Goal: Task Accomplishment & Management: Complete application form

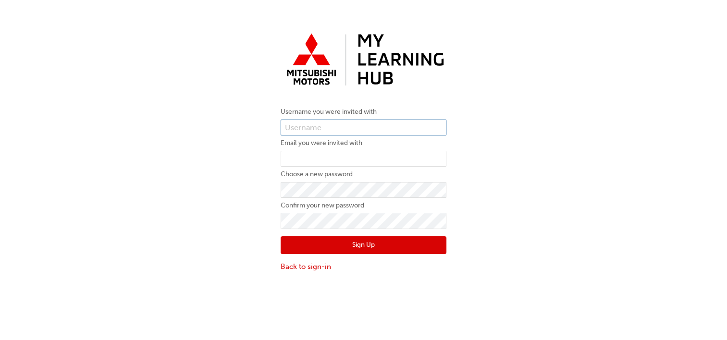
click at [302, 121] on input "text" at bounding box center [364, 128] width 166 height 16
paste input "0005991996"
type input "0005991996"
click at [301, 157] on input "email" at bounding box center [364, 159] width 166 height 16
drag, startPoint x: 321, startPoint y: 160, endPoint x: 356, endPoint y: 141, distance: 39.3
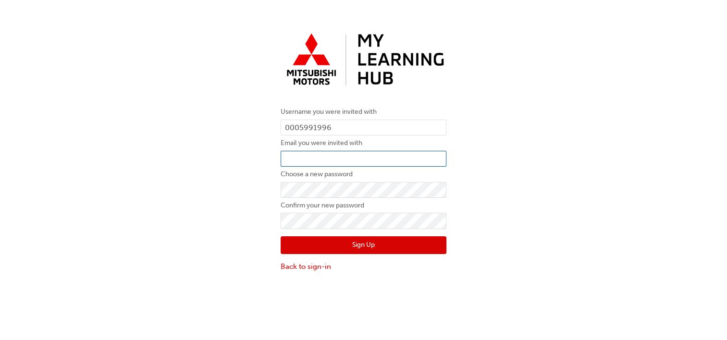
click at [321, 160] on input "email" at bounding box center [364, 159] width 166 height 16
paste input "becky.brown@wangmotors.com.au"
type input "becky.brown@wangmotors.com.au"
click at [533, 121] on div "Username you were invited with 0005991996 Email you were invited with becky.bro…" at bounding box center [363, 151] width 727 height 258
click at [650, 56] on div "Username you were invited with 0005991996 Email you were invited with becky.bro…" at bounding box center [363, 151] width 727 height 258
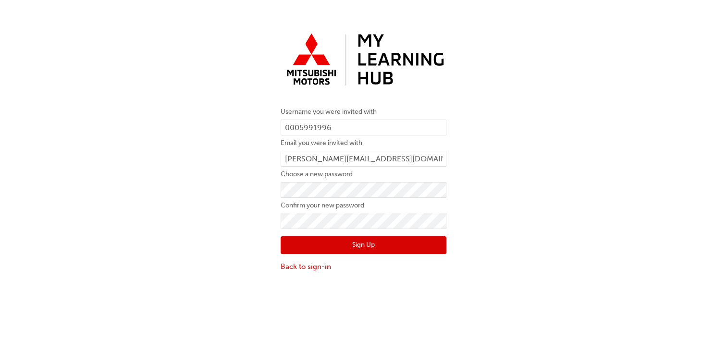
click at [331, 242] on button "Sign Up" at bounding box center [364, 245] width 166 height 18
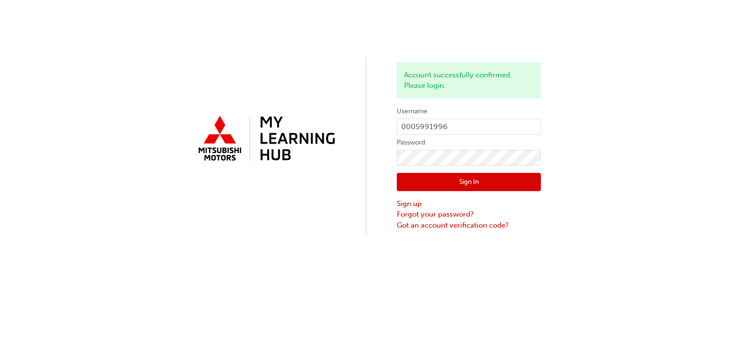
click at [454, 181] on button "Sign In" at bounding box center [469, 182] width 144 height 18
